Goal: Find specific page/section: Find specific page/section

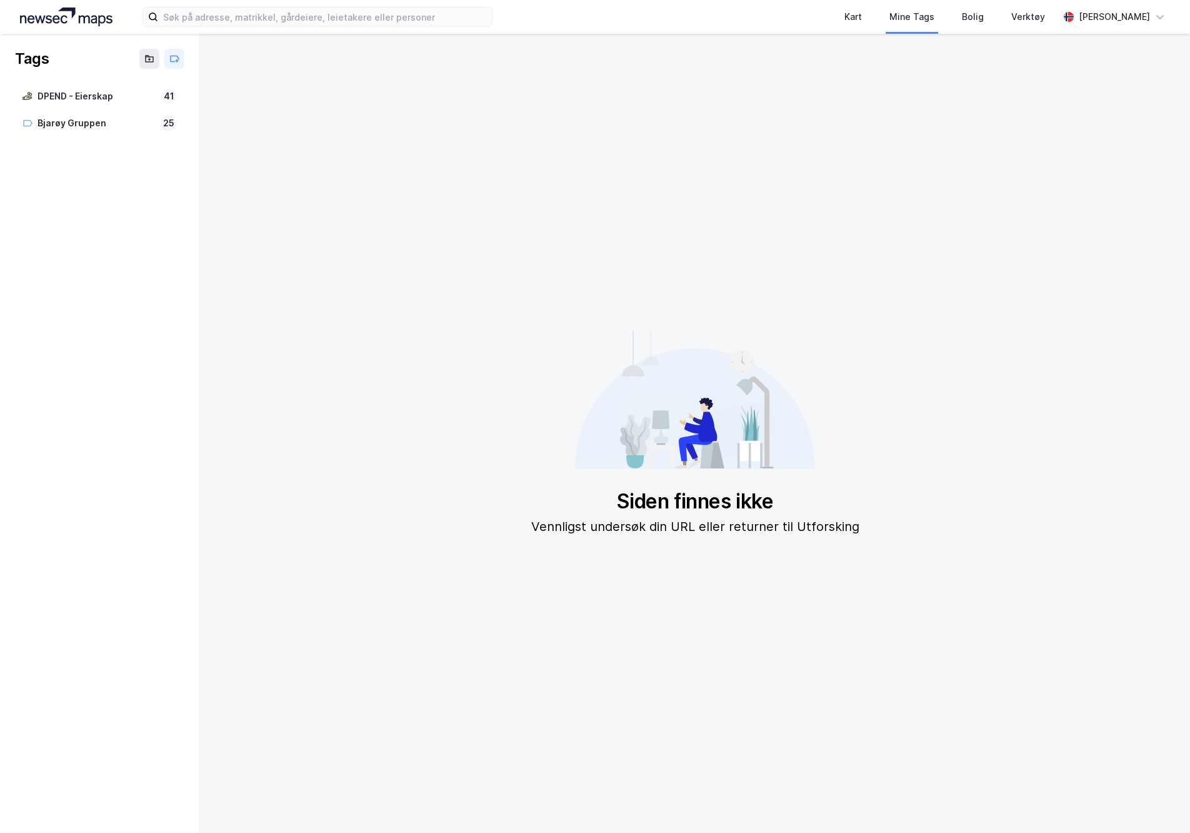
click at [60, 14] on img at bounding box center [66, 17] width 93 height 19
